Goal: Information Seeking & Learning: Check status

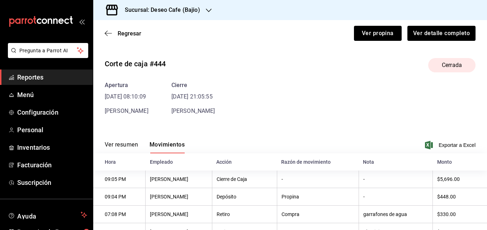
scroll to position [3, 0]
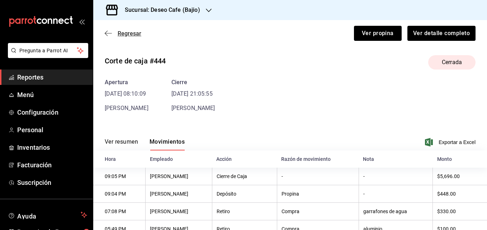
click at [107, 33] on icon "button" at bounding box center [108, 33] width 7 height 0
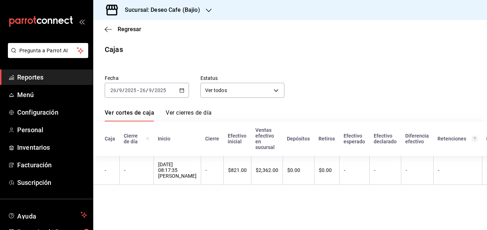
click at [53, 80] on span "Reportes" at bounding box center [52, 78] width 70 height 10
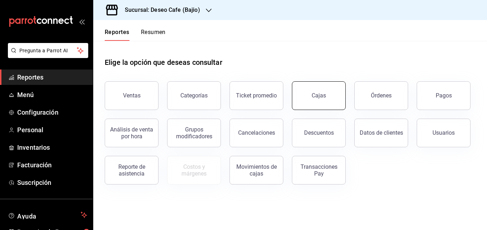
click at [324, 104] on link "Cajas" at bounding box center [319, 95] width 54 height 29
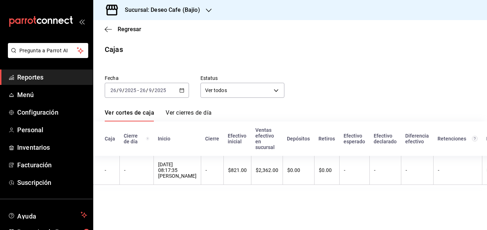
click at [180, 90] on \(Stroke\) "button" at bounding box center [182, 91] width 4 height 4
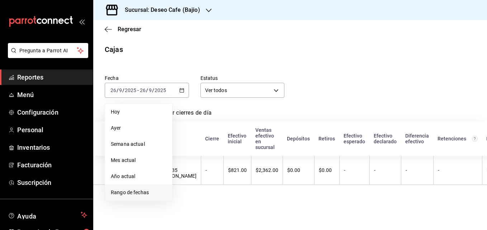
click at [134, 193] on span "Rango de fechas" at bounding box center [139, 193] width 56 height 8
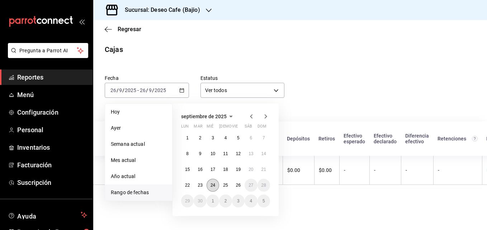
click at [216, 186] on button "24" at bounding box center [213, 185] width 13 height 13
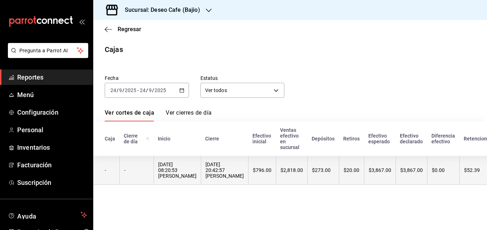
click at [183, 178] on div "[DATE] 08:20:53 [PERSON_NAME]" at bounding box center [177, 170] width 38 height 17
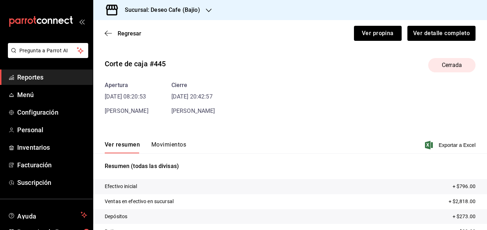
click at [51, 75] on span "Reportes" at bounding box center [52, 78] width 70 height 10
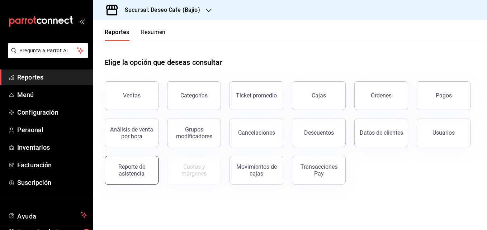
click at [132, 169] on div "Reporte de asistencia" at bounding box center [131, 171] width 45 height 14
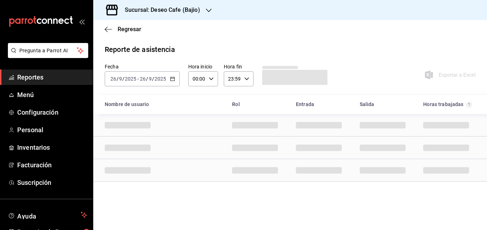
click at [173, 79] on icon "button" at bounding box center [172, 78] width 5 height 5
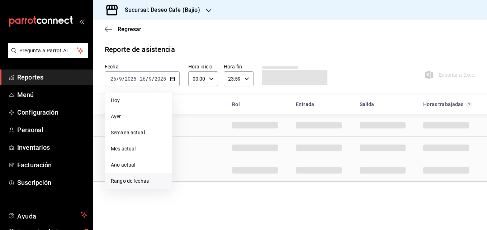
click at [141, 180] on span "Rango de fechas" at bounding box center [139, 182] width 56 height 8
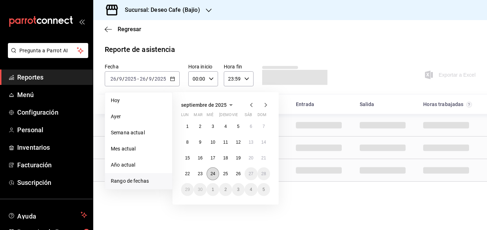
click at [213, 172] on abbr "24" at bounding box center [213, 174] width 5 height 5
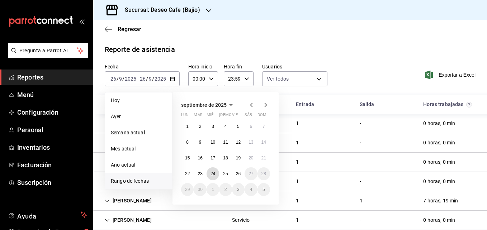
click at [213, 172] on abbr "24" at bounding box center [213, 174] width 5 height 5
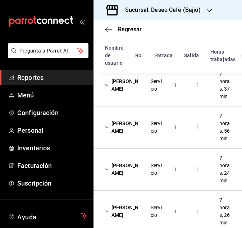
scroll to position [115, 0]
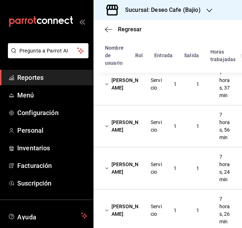
click at [131, 94] on div "[PERSON_NAME]" at bounding box center [122, 84] width 46 height 21
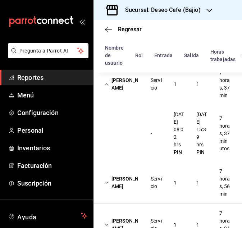
click at [132, 89] on div "[PERSON_NAME]" at bounding box center [122, 84] width 46 height 21
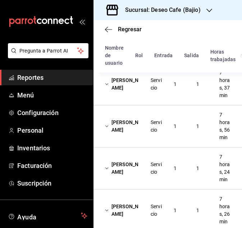
click at [144, 147] on div "[PERSON_NAME] Servicio 1 1 7 horas, 56 min" at bounding box center [167, 126] width 148 height 42
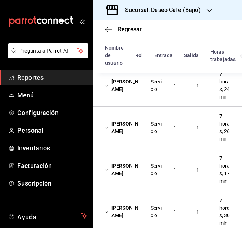
scroll to position [255, 0]
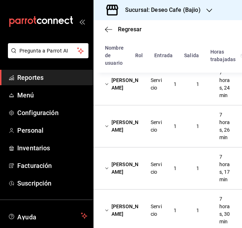
click at [117, 94] on div "[PERSON_NAME]" at bounding box center [122, 84] width 46 height 21
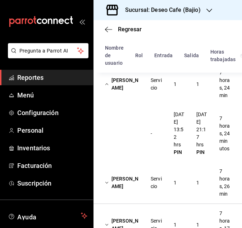
click at [128, 94] on div "[PERSON_NAME]" at bounding box center [122, 84] width 46 height 21
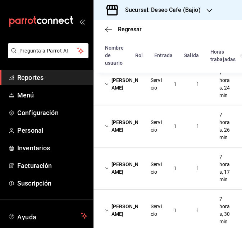
click at [149, 147] on div "[PERSON_NAME] Servicio 1 1 7 horas, 26 min" at bounding box center [167, 126] width 148 height 42
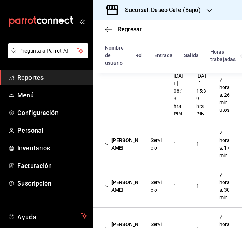
scroll to position [338, 0]
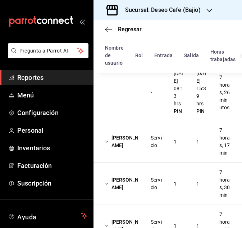
click at [132, 53] on div "[PERSON_NAME]" at bounding box center [122, 43] width 46 height 21
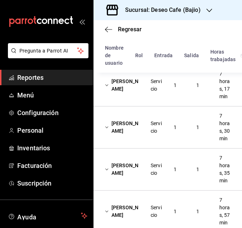
click at [125, 95] on div "[PERSON_NAME]" at bounding box center [122, 85] width 46 height 21
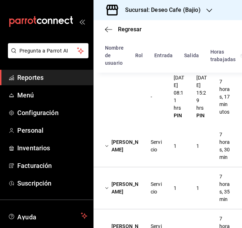
scroll to position [374, 0]
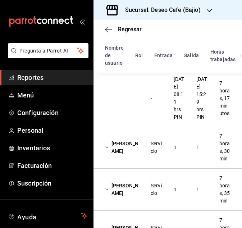
click at [128, 158] on div "[PERSON_NAME]" at bounding box center [122, 147] width 46 height 21
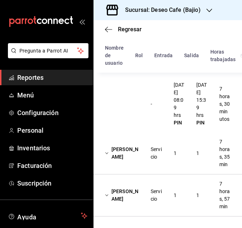
scroll to position [485, 0]
click at [118, 65] on div "[PERSON_NAME]" at bounding box center [122, 54] width 46 height 21
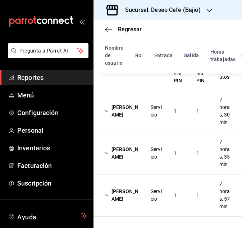
click at [134, 143] on div "[PERSON_NAME]" at bounding box center [122, 153] width 46 height 21
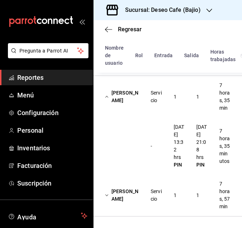
click at [145, 107] on div "Servicio" at bounding box center [156, 96] width 23 height 21
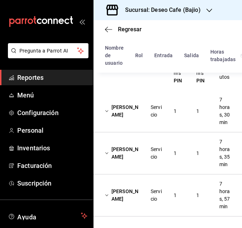
click at [130, 187] on div "[PERSON_NAME]" at bounding box center [122, 195] width 46 height 21
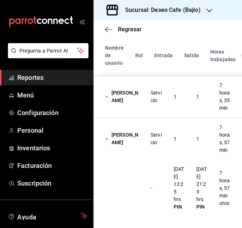
scroll to position [555, 0]
click at [118, 128] on div "[PERSON_NAME]" at bounding box center [122, 138] width 46 height 21
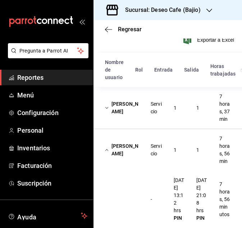
scroll to position [80, 0]
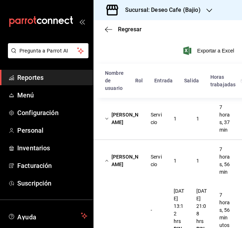
click at [198, 12] on h3 "Sucursal: Deseo Cafe (Bajio)" at bounding box center [159, 10] width 81 height 9
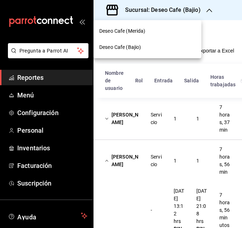
click at [149, 34] on div "Deseo Cafe (Merida)" at bounding box center [147, 31] width 96 height 8
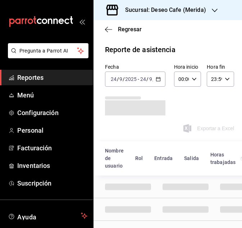
click at [156, 81] on \(Stroke\) "button" at bounding box center [158, 79] width 4 height 4
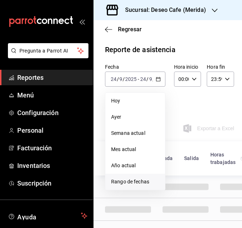
click at [131, 183] on span "Rango de fechas" at bounding box center [135, 182] width 48 height 8
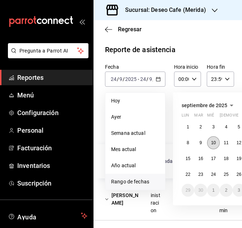
type input "30238808-43bf-4e5f-ba0c-df3803d2f2bc,7199f500-5178-4aab-9146-fd76627e73a5,785b5…"
click at [215, 173] on abbr "24" at bounding box center [213, 174] width 5 height 5
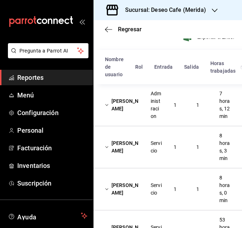
scroll to position [100, 0]
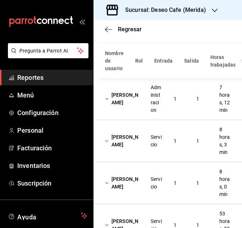
click at [150, 114] on div "Administracion" at bounding box center [155, 99] width 11 height 30
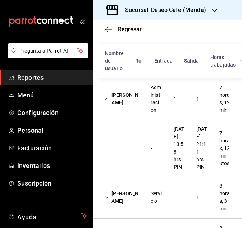
click at [118, 109] on div "[PERSON_NAME]" at bounding box center [122, 98] width 46 height 21
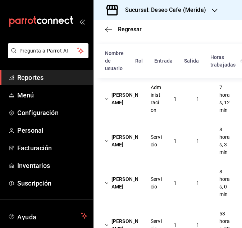
click at [135, 151] on div "[PERSON_NAME]" at bounding box center [122, 140] width 46 height 21
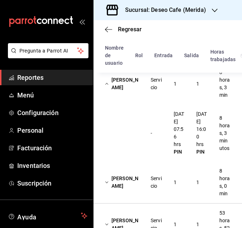
scroll to position [155, 0]
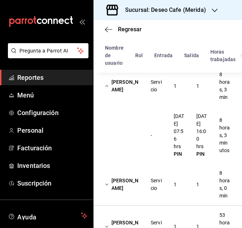
click at [115, 92] on div "[PERSON_NAME]" at bounding box center [122, 85] width 46 height 21
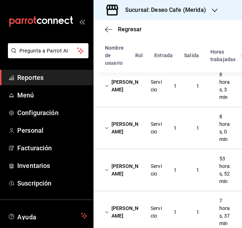
click at [127, 135] on div "[PERSON_NAME]" at bounding box center [122, 127] width 46 height 21
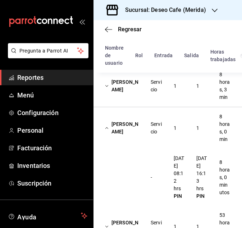
click at [172, 143] on div "[PERSON_NAME] Servicio 1 1 8 horas, 0 min" at bounding box center [167, 128] width 148 height 42
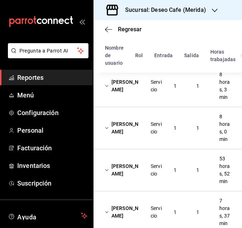
click at [157, 177] on div "Servicio" at bounding box center [155, 169] width 11 height 15
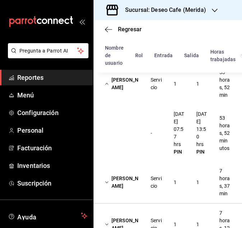
scroll to position [239, 0]
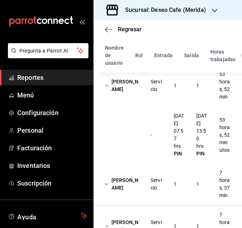
click at [125, 96] on div "[PERSON_NAME]" at bounding box center [122, 85] width 46 height 21
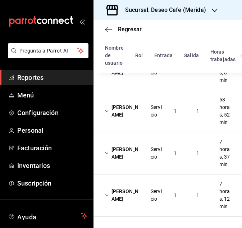
click at [133, 153] on div "[PERSON_NAME]" at bounding box center [122, 153] width 46 height 21
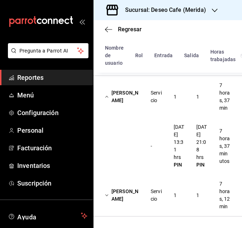
scroll to position [296, 0]
click at [118, 86] on div "[PERSON_NAME]" at bounding box center [122, 96] width 46 height 21
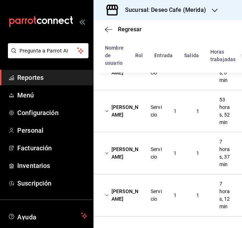
scroll to position [249, 0]
click at [138, 191] on div "[PERSON_NAME]" at bounding box center [122, 195] width 46 height 21
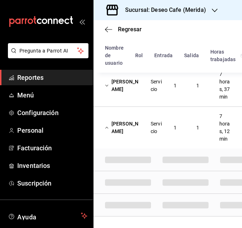
scroll to position [296, 0]
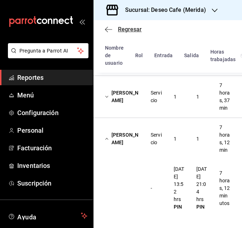
click at [109, 30] on icon "button" at bounding box center [108, 29] width 7 height 6
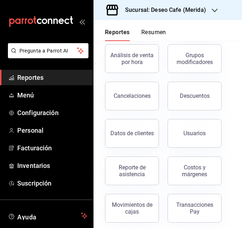
scroll to position [150, 0]
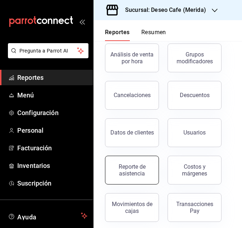
click at [144, 174] on div "Reporte de asistencia" at bounding box center [131, 170] width 45 height 14
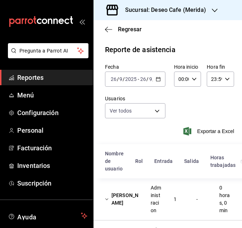
click at [157, 81] on \(Stroke\) "button" at bounding box center [158, 79] width 4 height 4
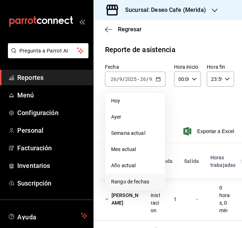
click at [132, 183] on span "Rango de fechas" at bounding box center [135, 182] width 48 height 8
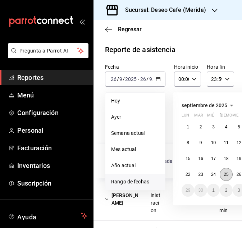
click at [224, 178] on button "25" at bounding box center [225, 174] width 13 height 13
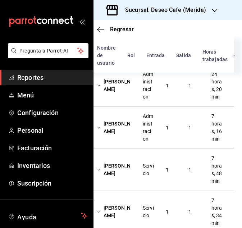
scroll to position [118, 11]
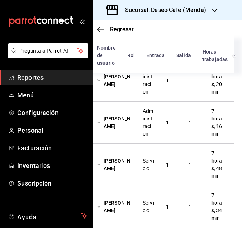
click at [137, 98] on div "Administracion" at bounding box center [148, 80] width 23 height 36
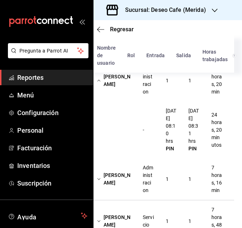
click at [112, 95] on div "[PERSON_NAME] Administracion 1 1 24 horas, 20 min" at bounding box center [159, 81] width 148 height 42
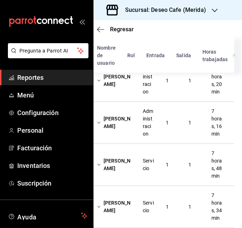
click at [125, 133] on div "[PERSON_NAME]" at bounding box center [114, 122] width 46 height 21
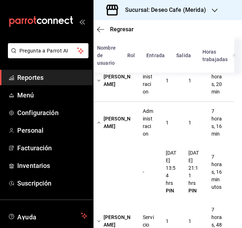
click at [143, 128] on div "Administracion" at bounding box center [148, 122] width 11 height 30
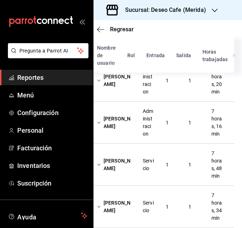
click at [137, 175] on div "Servicio" at bounding box center [148, 164] width 23 height 21
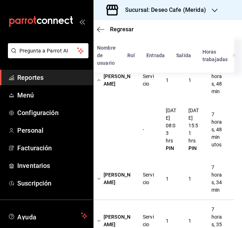
scroll to position [200, 11]
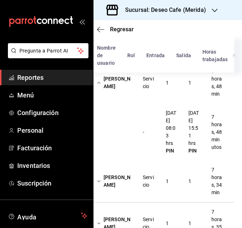
click at [119, 93] on div "[PERSON_NAME]" at bounding box center [114, 82] width 46 height 21
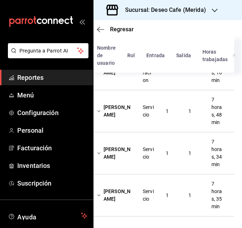
click at [131, 165] on div "[PERSON_NAME] Servicio 1 1 7 horas, 34 min" at bounding box center [159, 153] width 148 height 42
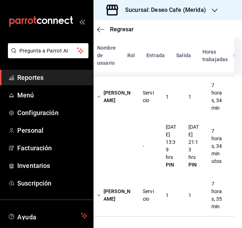
scroll to position [247, 11]
click at [108, 107] on div "[PERSON_NAME]" at bounding box center [114, 96] width 46 height 21
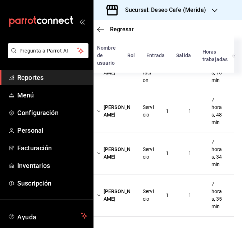
scroll to position [215, 11]
click at [131, 185] on div "[PERSON_NAME]" at bounding box center [114, 195] width 46 height 21
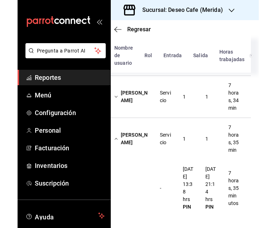
scroll to position [279, 11]
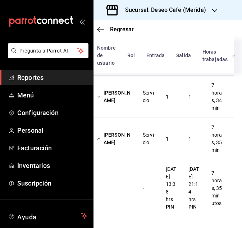
click at [200, 18] on div "Sucursal: Deseo Cafe (Merida)" at bounding box center [159, 10] width 121 height 20
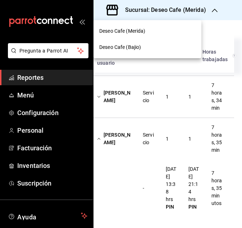
click at [152, 51] on div "Deseo Cafe (Bajio)" at bounding box center [147, 47] width 108 height 16
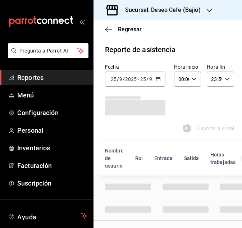
click at [155, 80] on icon "button" at bounding box center [157, 78] width 5 height 5
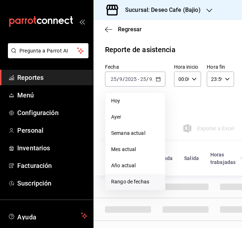
click at [132, 183] on span "Rango de fechas" at bounding box center [135, 182] width 48 height 8
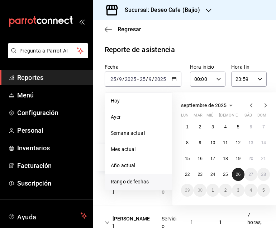
click at [240, 174] on abbr "26" at bounding box center [238, 174] width 5 height 5
click at [225, 176] on abbr "25" at bounding box center [225, 174] width 5 height 5
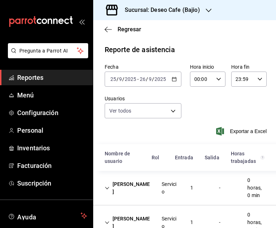
click at [164, 185] on div "Servicio" at bounding box center [170, 187] width 17 height 15
click at [172, 82] on div "[DATE] [DATE] - [DATE] [DATE]" at bounding box center [143, 78] width 77 height 15
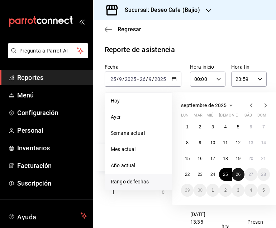
click at [237, 175] on abbr "26" at bounding box center [238, 174] width 5 height 5
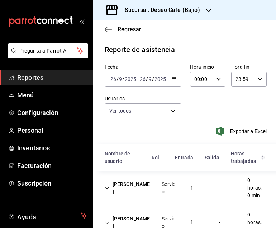
click at [174, 81] on \(Stroke\) "button" at bounding box center [174, 79] width 4 height 4
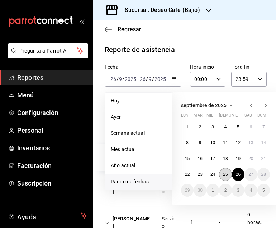
click at [224, 172] on abbr "25" at bounding box center [225, 174] width 5 height 5
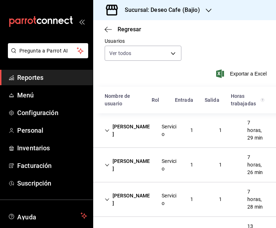
scroll to position [70, 0]
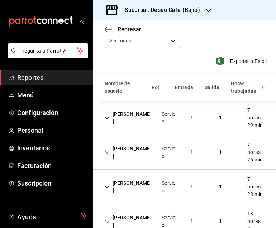
click at [129, 118] on div "[PERSON_NAME]" at bounding box center [127, 117] width 57 height 21
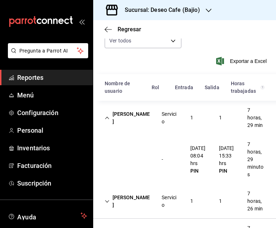
click at [130, 119] on div "[PERSON_NAME]" at bounding box center [127, 117] width 57 height 21
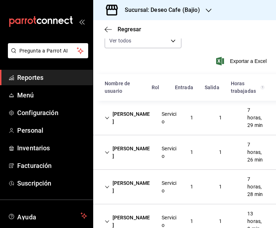
click at [130, 150] on div "[PERSON_NAME]" at bounding box center [127, 152] width 57 height 21
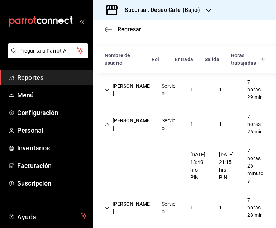
scroll to position [107, 0]
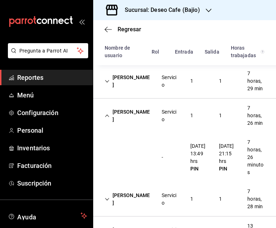
click at [140, 112] on div "[PERSON_NAME]" at bounding box center [127, 115] width 57 height 21
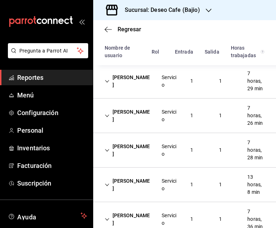
click at [139, 150] on div "[PERSON_NAME]" at bounding box center [127, 150] width 57 height 21
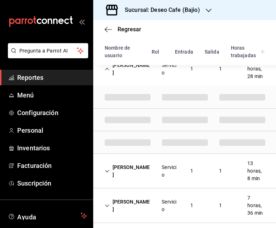
scroll to position [176, 0]
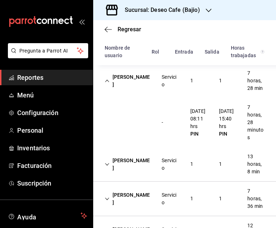
click at [121, 87] on div "[PERSON_NAME]" at bounding box center [127, 80] width 57 height 21
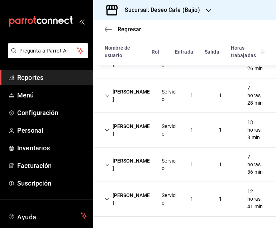
click at [126, 140] on div "[PERSON_NAME] Servicio 1 1 13 horas, 8 min" at bounding box center [184, 130] width 183 height 34
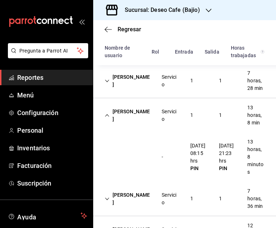
click at [134, 114] on div "[PERSON_NAME]" at bounding box center [127, 115] width 57 height 21
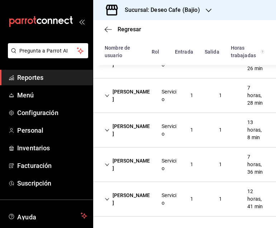
scroll to position [161, 0]
click at [140, 163] on div "[PERSON_NAME]" at bounding box center [127, 164] width 57 height 21
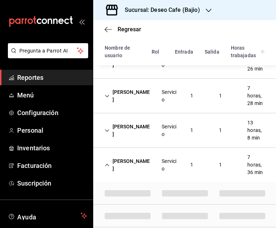
scroll to position [176, 0]
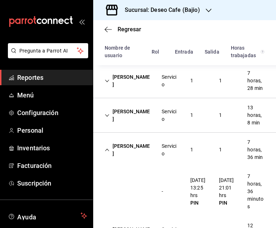
click at [133, 149] on div "[PERSON_NAME]" at bounding box center [127, 149] width 57 height 21
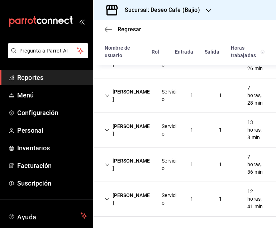
scroll to position [161, 0]
click at [154, 202] on div "[PERSON_NAME]" at bounding box center [127, 198] width 57 height 21
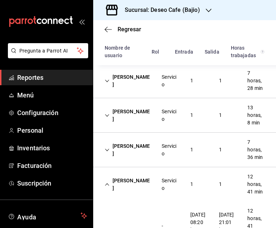
scroll to position [210, 0]
